Goal: Information Seeking & Learning: Learn about a topic

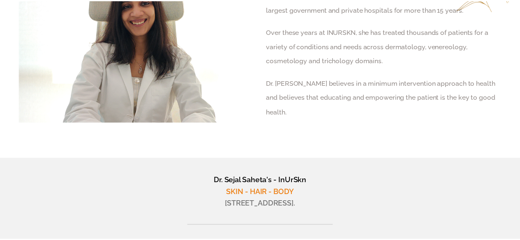
scroll to position [3175, 0]
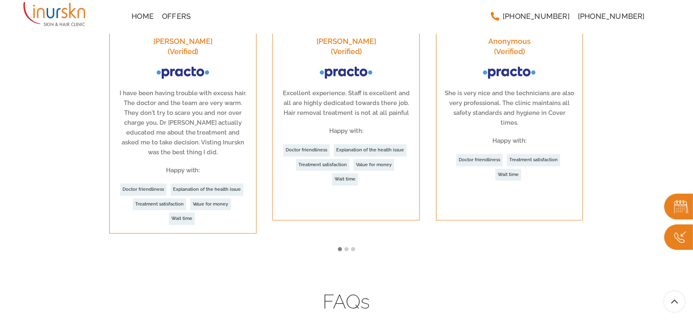
scroll to position [1953, 0]
click at [111, 127] on button "Previous" at bounding box center [112, 135] width 12 height 16
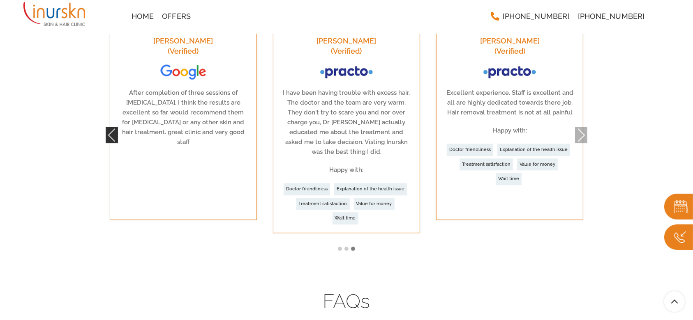
click at [111, 127] on button "Previous" at bounding box center [112, 135] width 12 height 16
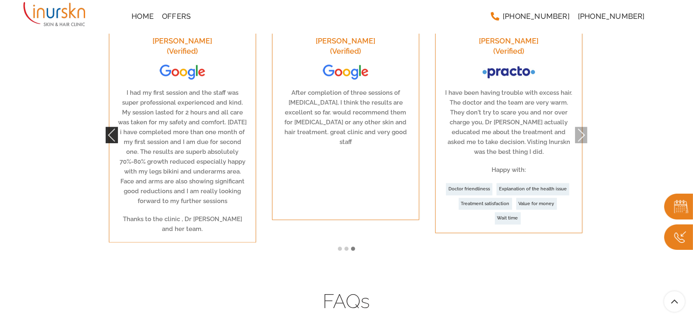
click at [111, 127] on button "Previous" at bounding box center [112, 135] width 12 height 16
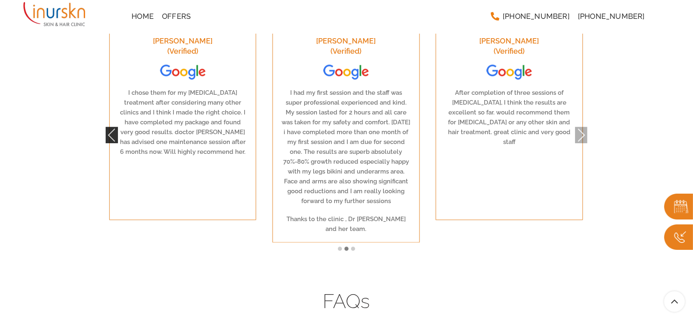
click at [111, 127] on button "Previous" at bounding box center [112, 135] width 12 height 16
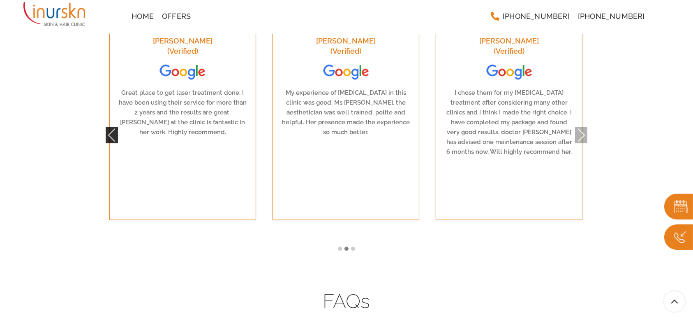
click at [111, 127] on button "Previous" at bounding box center [112, 135] width 12 height 16
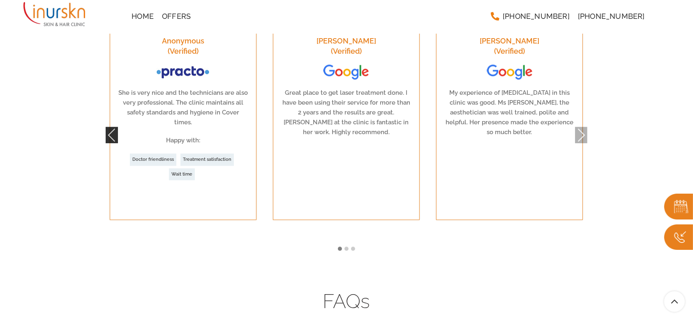
click at [111, 127] on button "Previous" at bounding box center [112, 135] width 12 height 16
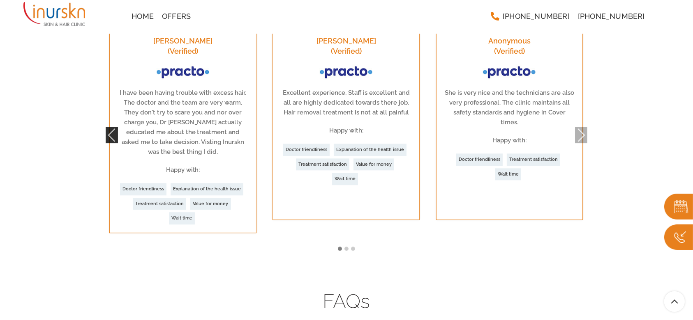
click at [111, 127] on button "Previous" at bounding box center [112, 135] width 12 height 16
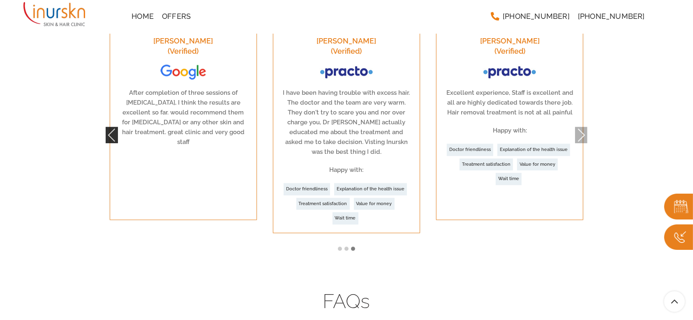
click at [111, 127] on button "Previous" at bounding box center [112, 135] width 12 height 16
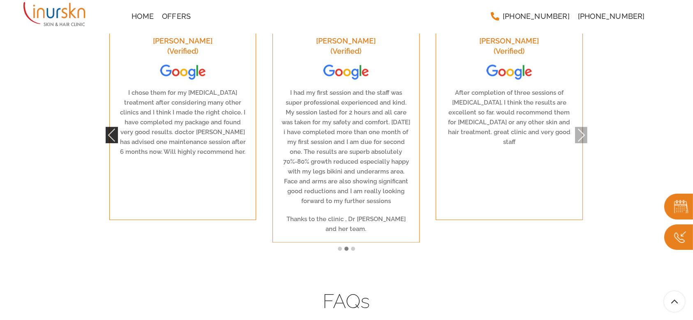
click at [111, 127] on button "Previous" at bounding box center [112, 135] width 12 height 16
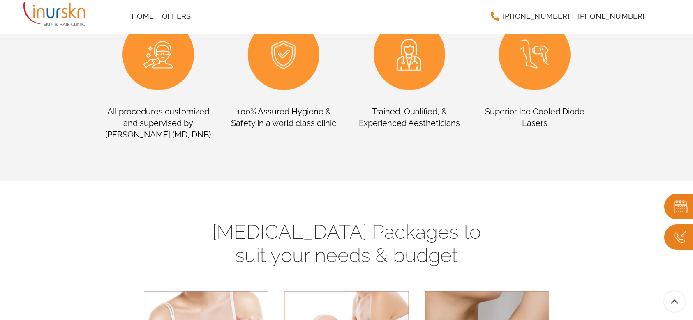
scroll to position [731, 0]
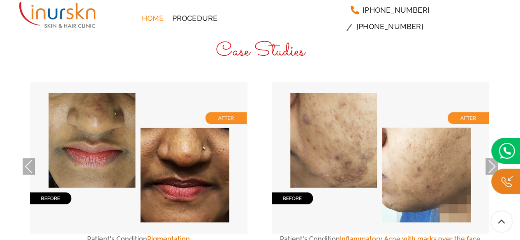
scroll to position [2675, 0]
